Goal: Task Accomplishment & Management: Manage account settings

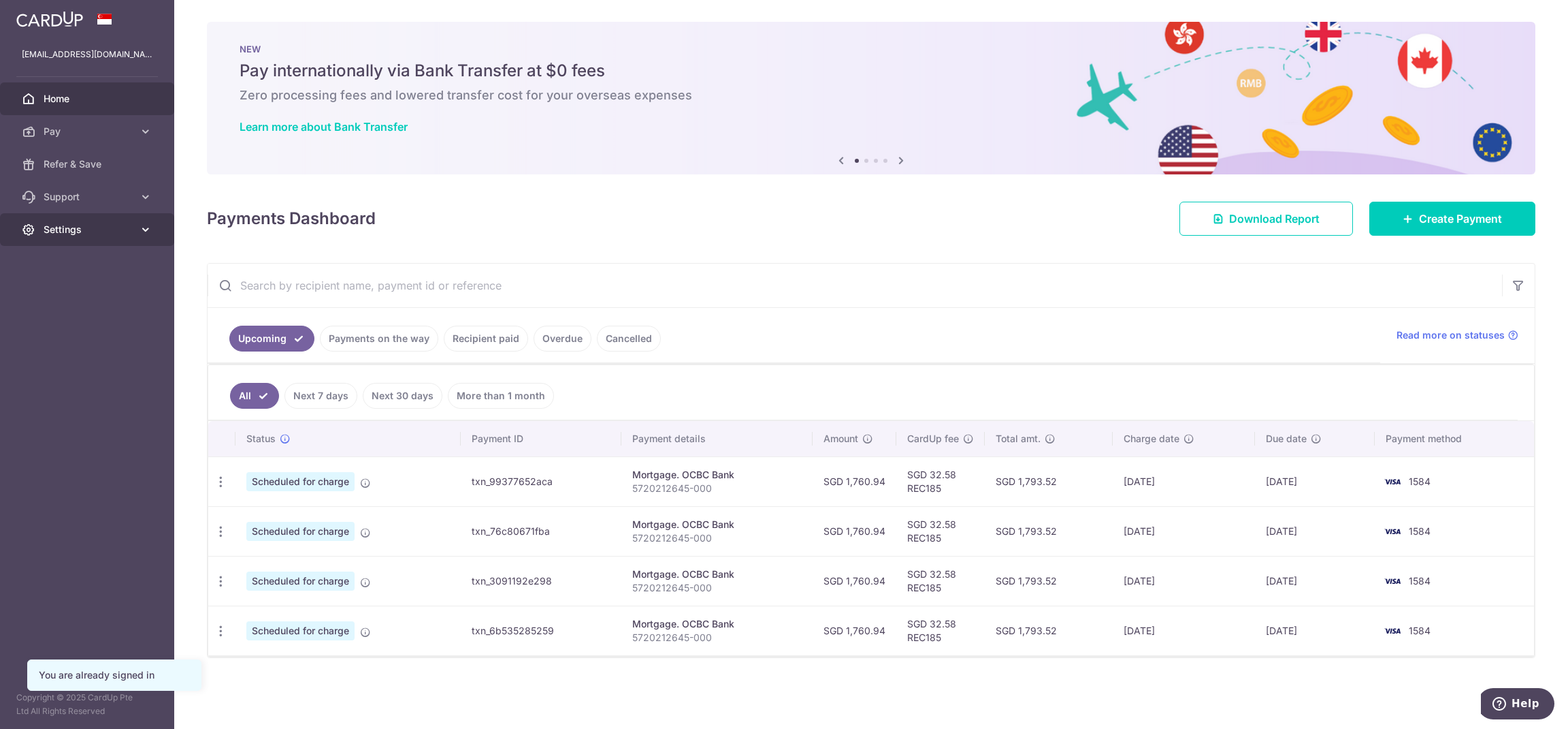
click at [80, 230] on span "Settings" at bounding box center [88, 229] width 90 height 14
click at [73, 293] on span "Logout" at bounding box center [88, 294] width 90 height 14
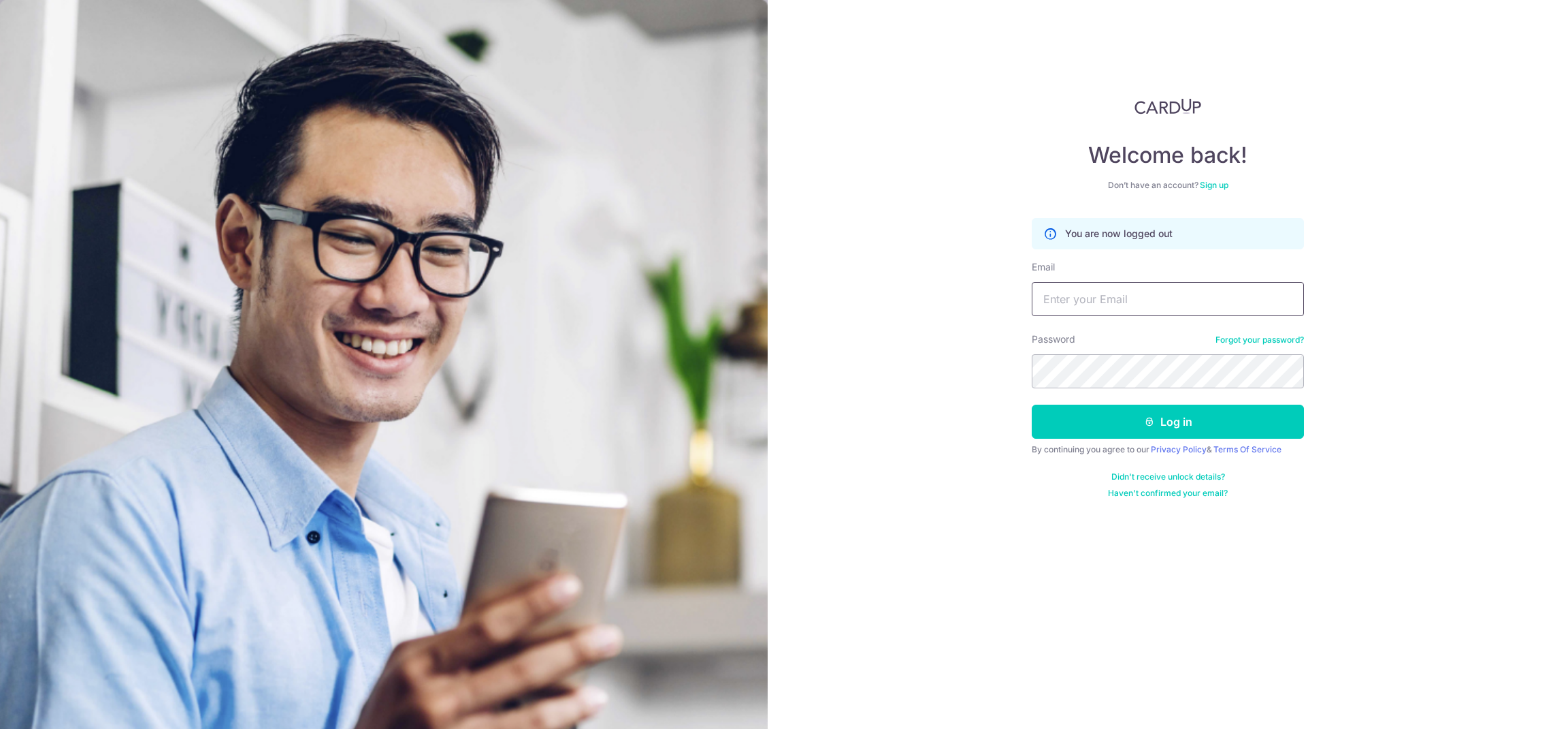
click at [1067, 313] on input "Email" at bounding box center [1167, 299] width 272 height 34
type input "fochiang@gmail.com"
click at [1121, 416] on button "Log in" at bounding box center [1167, 421] width 272 height 34
